Goal: Task Accomplishment & Management: Use online tool/utility

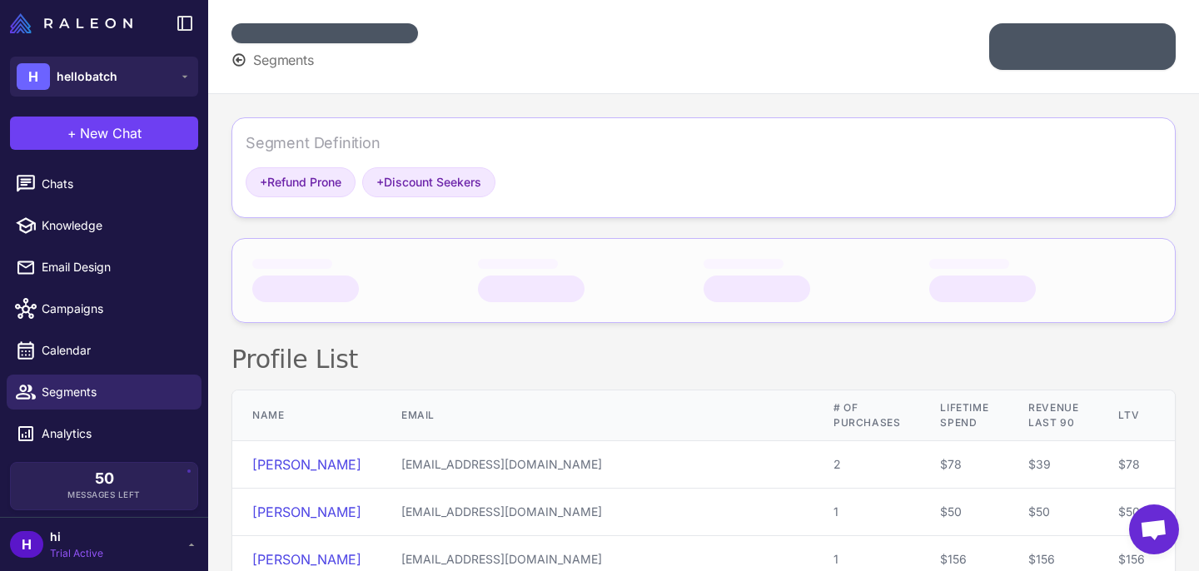
scroll to position [37, 0]
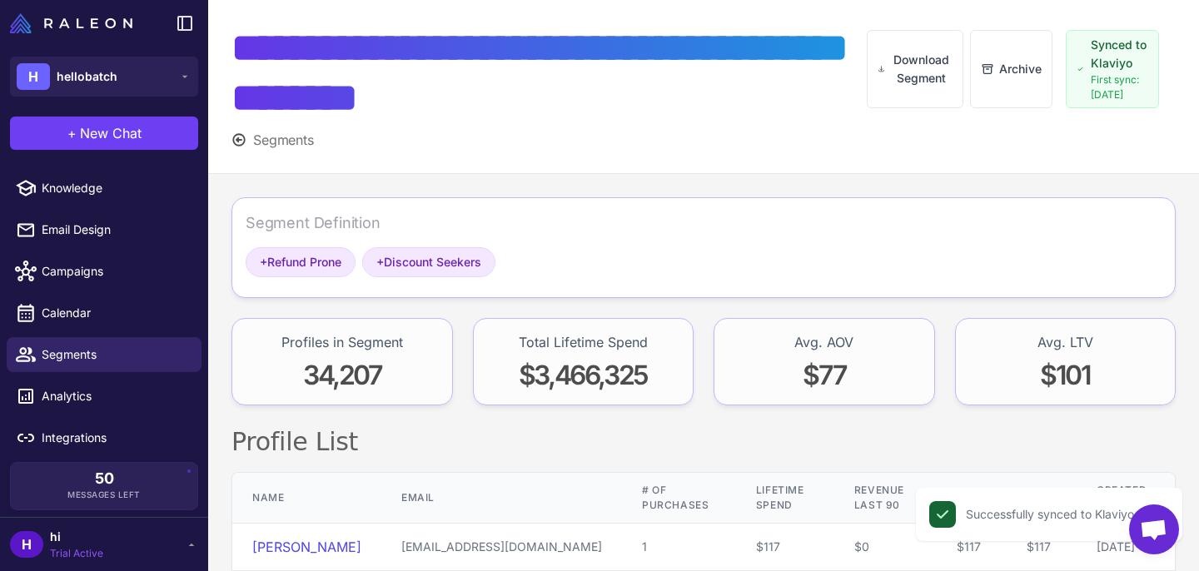
click at [235, 142] on icon at bounding box center [238, 139] width 15 height 15
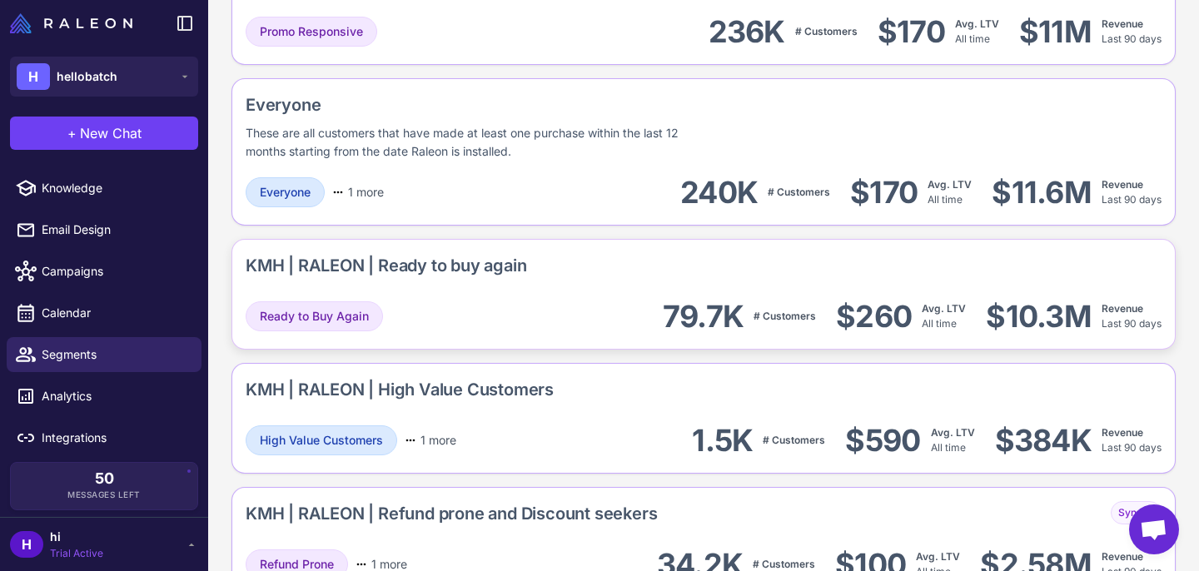
scroll to position [1603, 0]
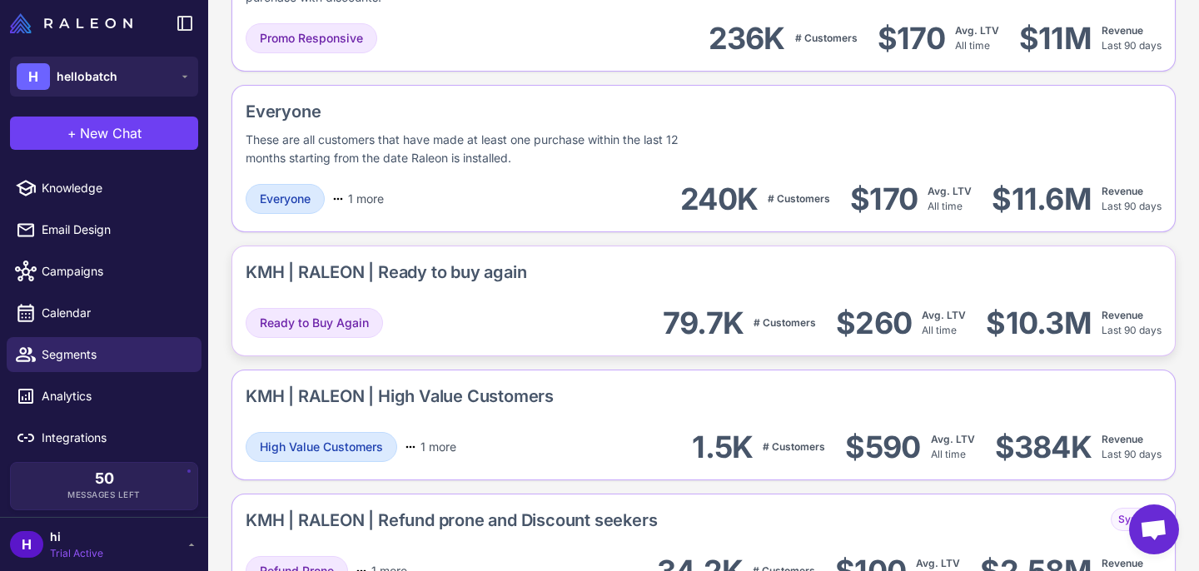
click at [450, 271] on div "KMH | RALEON | Ready to buy again" at bounding box center [386, 272] width 281 height 25
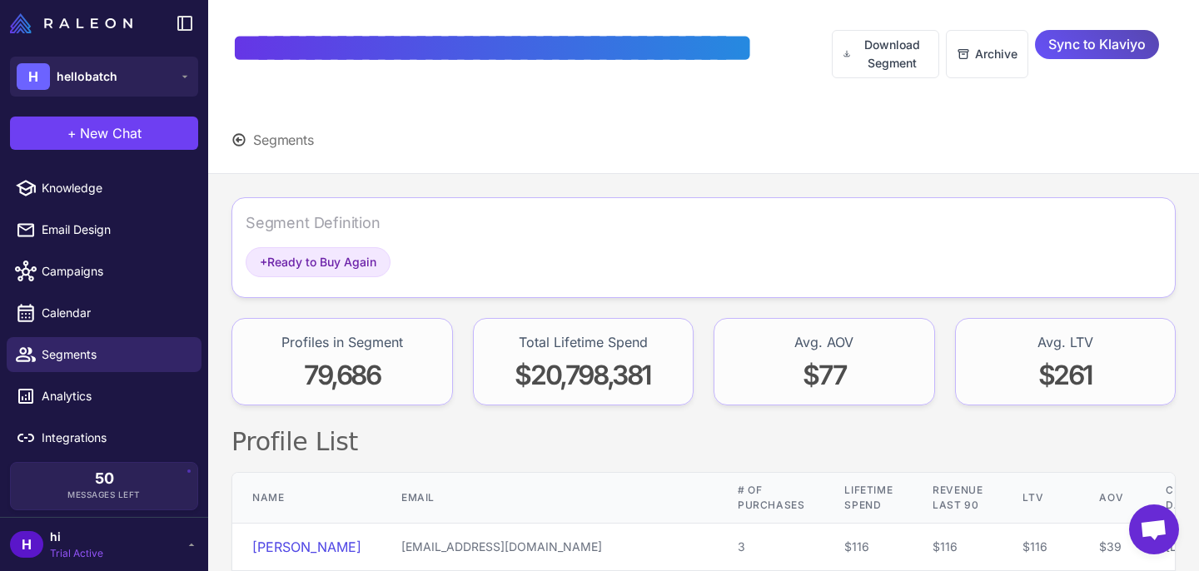
click at [1082, 47] on span "Sync to Klaviyo" at bounding box center [1096, 44] width 97 height 29
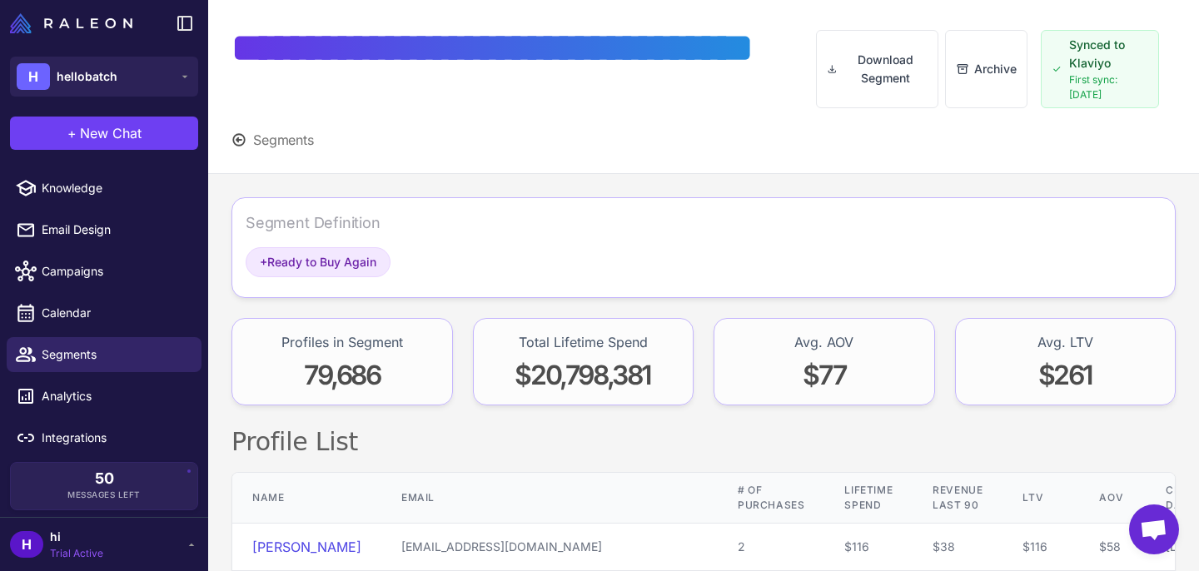
click at [239, 139] on icon at bounding box center [239, 140] width 12 height 12
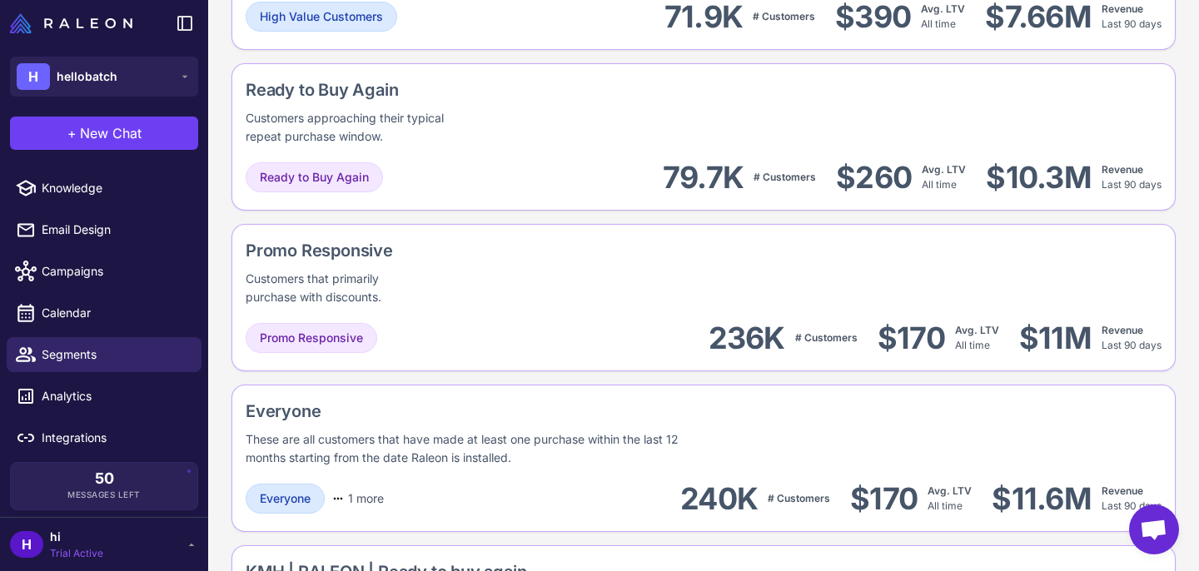
scroll to position [1659, 0]
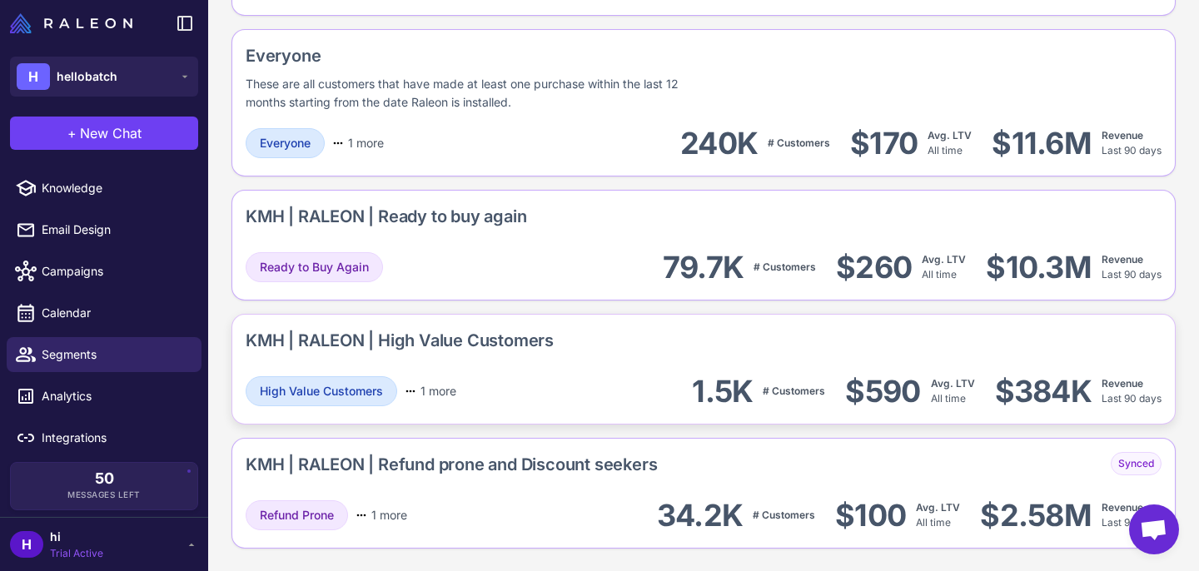
click at [386, 347] on div "KMH | RALEON | High Value Customers" at bounding box center [400, 340] width 308 height 25
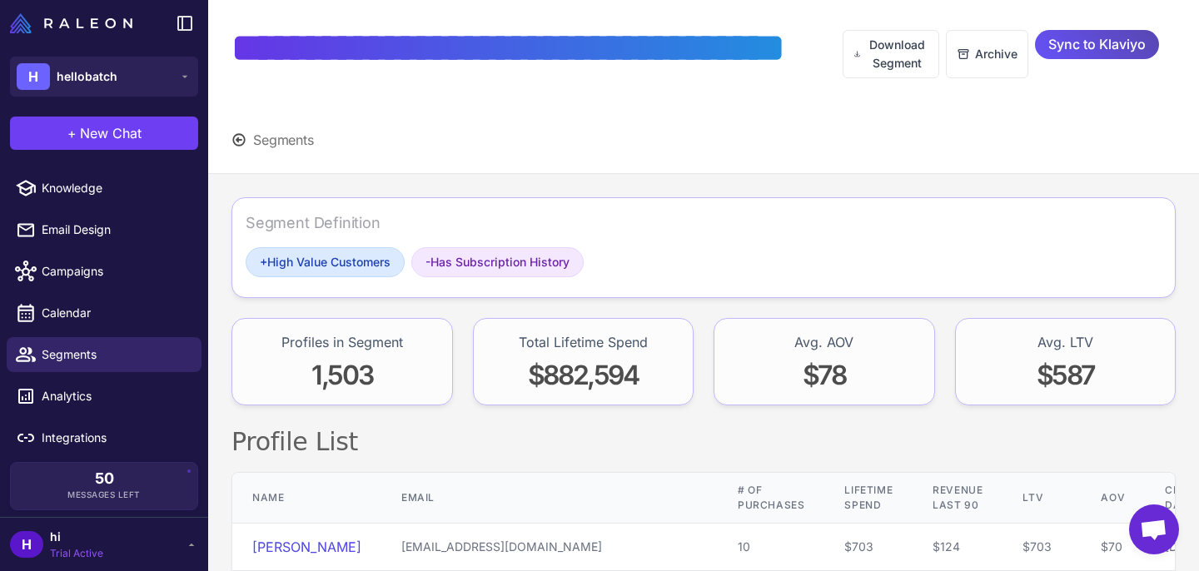
click at [1092, 52] on span "Sync to Klaviyo" at bounding box center [1096, 44] width 97 height 29
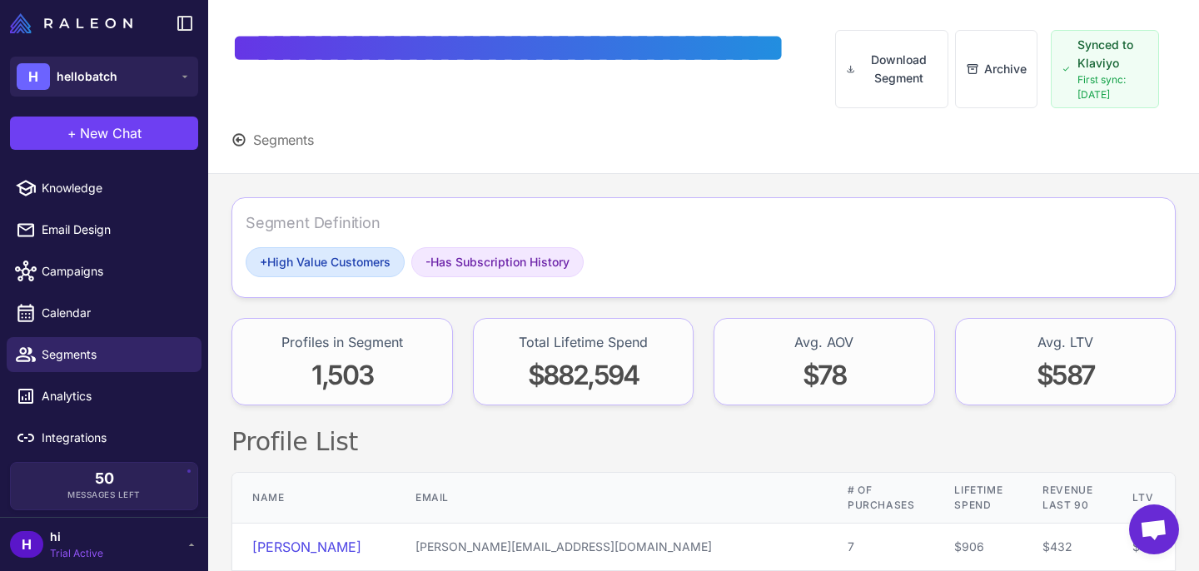
click at [233, 141] on icon at bounding box center [239, 140] width 12 height 12
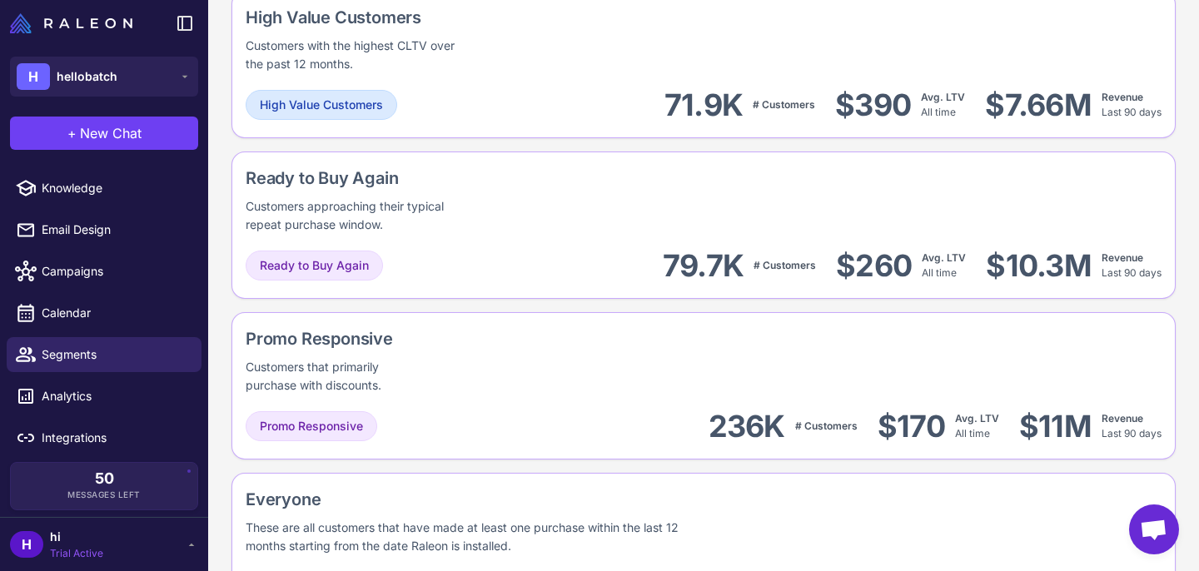
scroll to position [1659, 0]
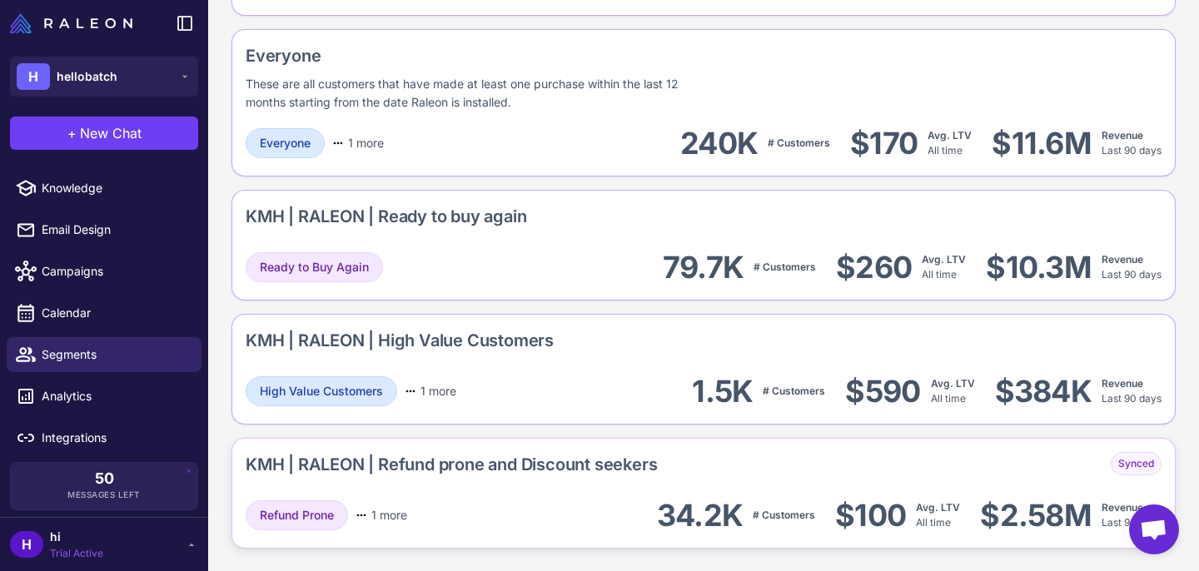
click at [532, 482] on div "KMH | RALEON | Refund prone and Discount seekers" at bounding box center [451, 468] width 411 height 32
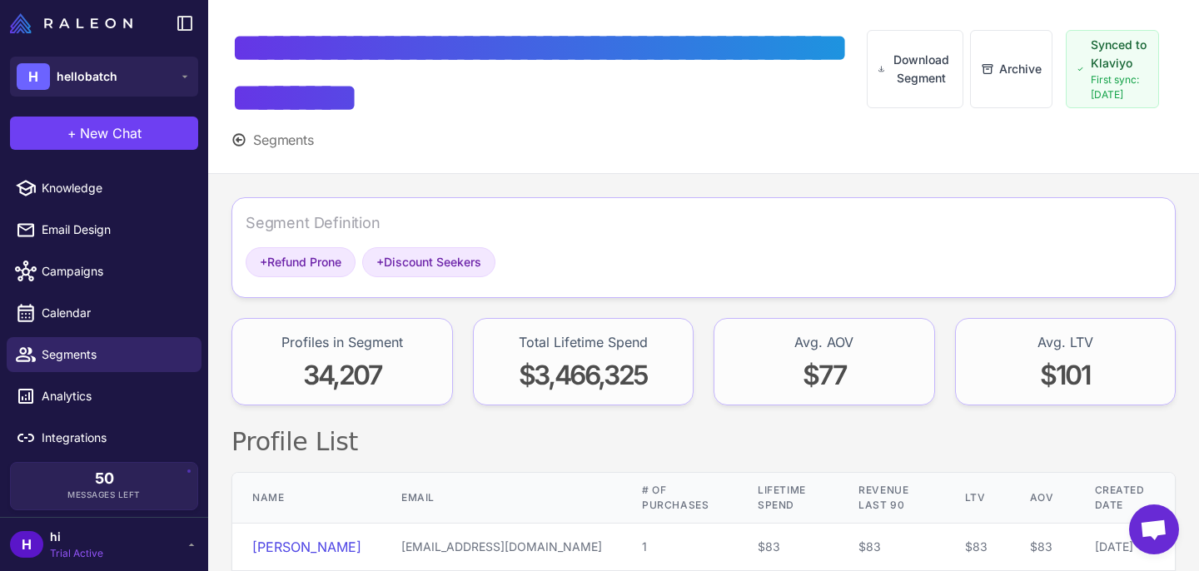
click at [242, 137] on icon at bounding box center [238, 139] width 15 height 15
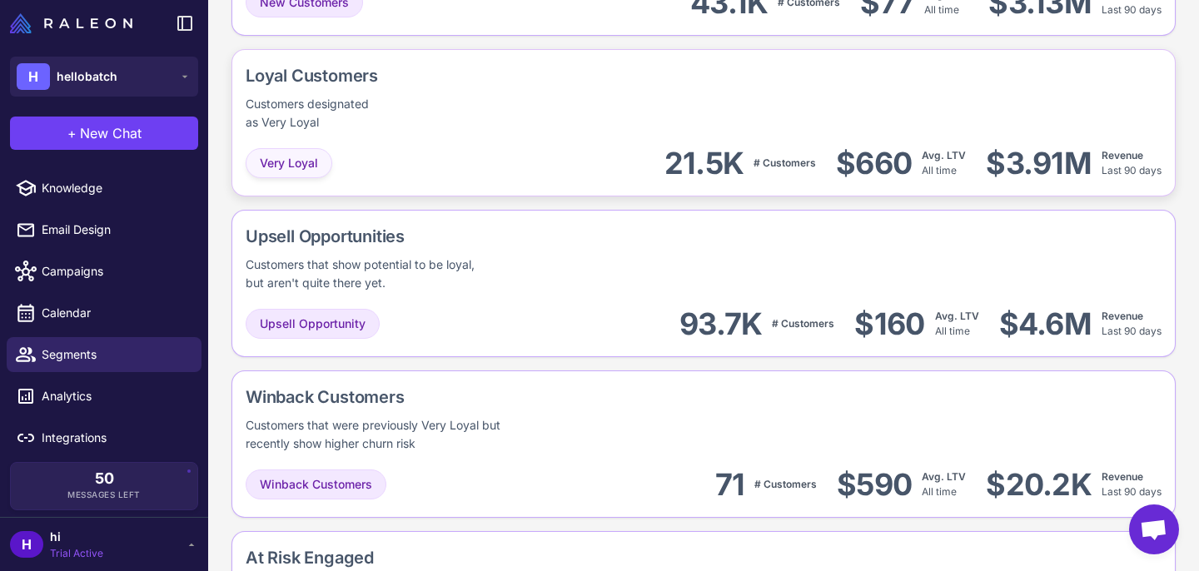
scroll to position [500, 0]
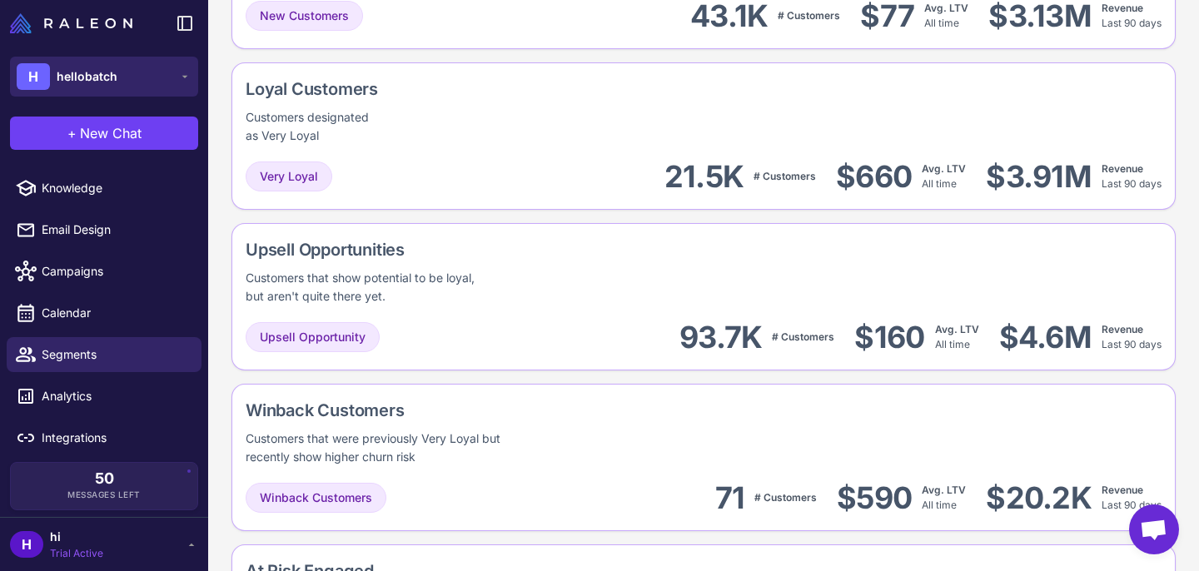
click at [165, 72] on button "H hellobatch" at bounding box center [104, 77] width 188 height 40
